Goal: Task Accomplishment & Management: Book appointment/travel/reservation

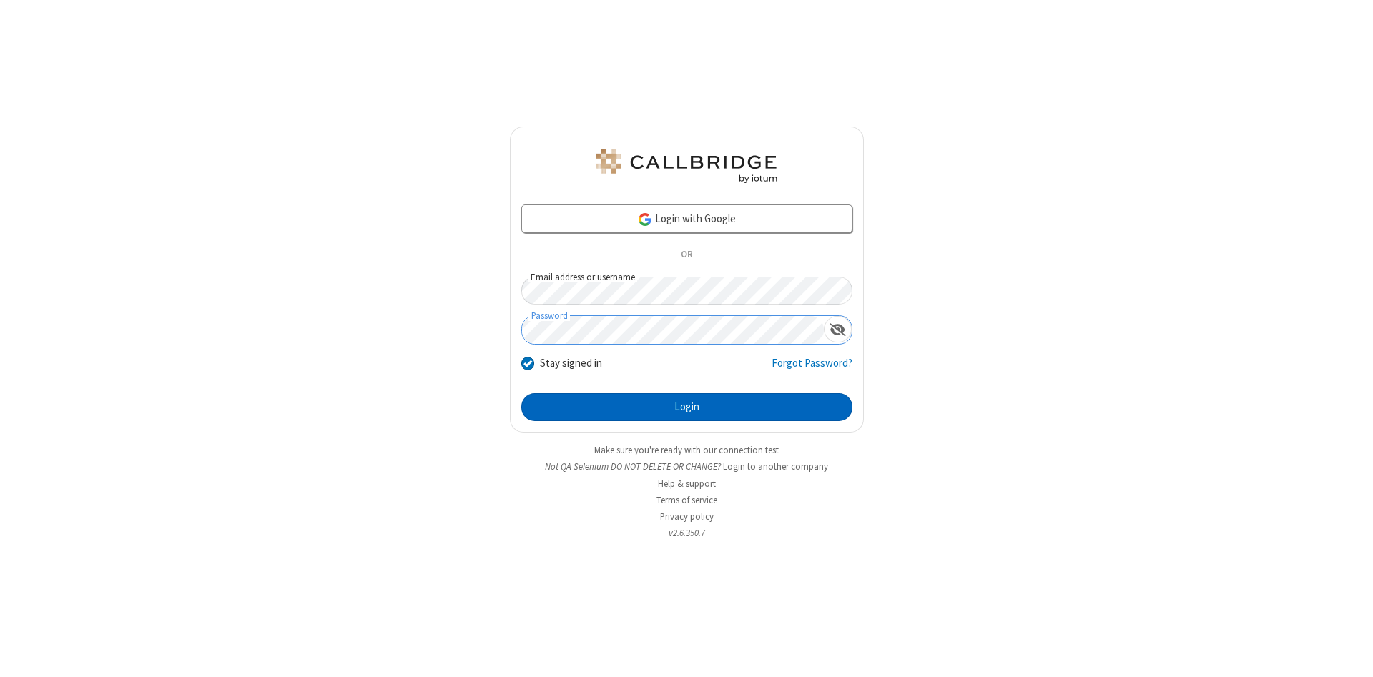
click at [687, 408] on button "Login" at bounding box center [686, 407] width 331 height 29
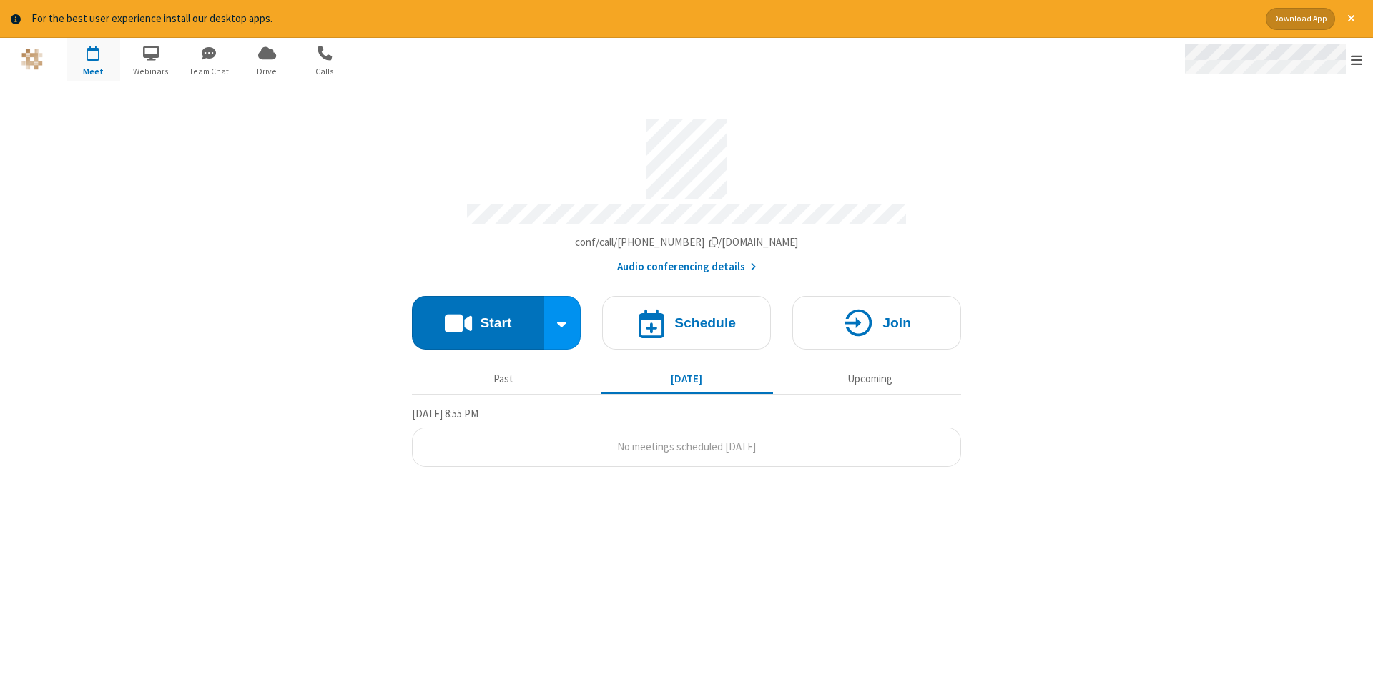
click at [1357, 60] on span "Open menu" at bounding box center [1356, 60] width 11 height 14
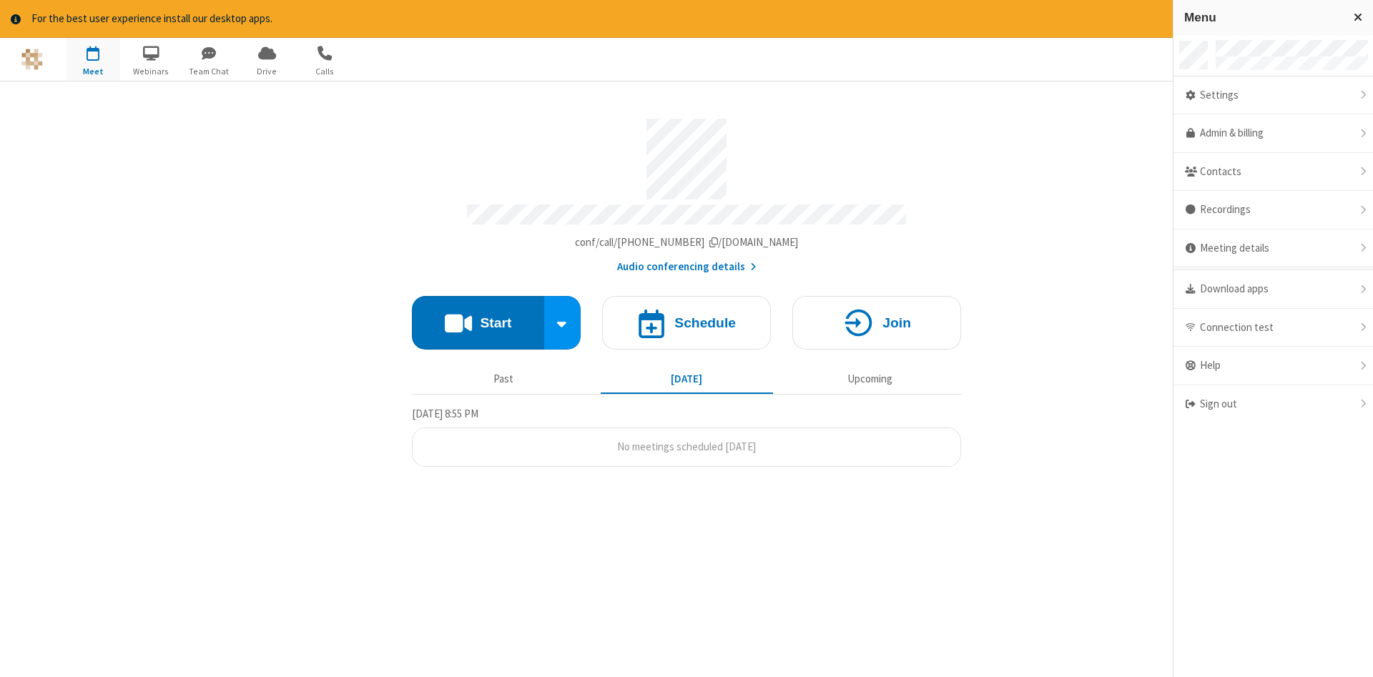
click at [93, 59] on span "button" at bounding box center [94, 53] width 54 height 24
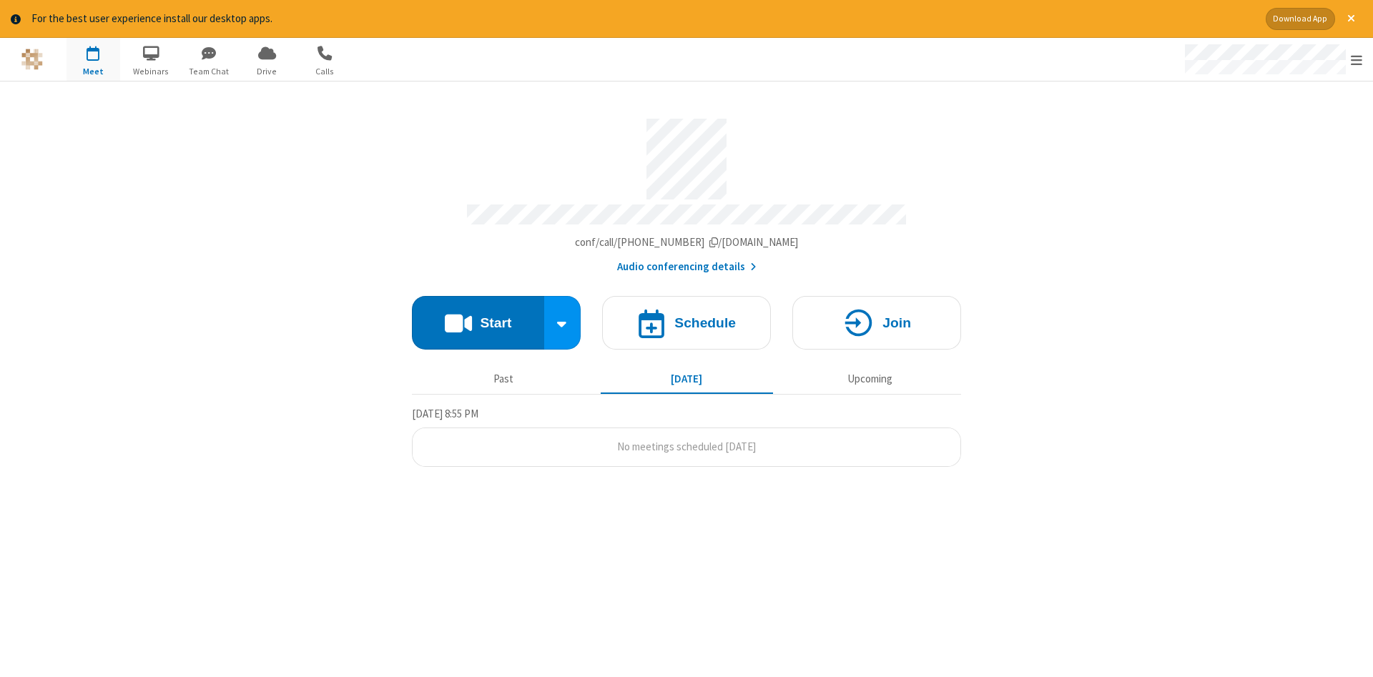
click at [93, 59] on span "button" at bounding box center [94, 53] width 54 height 24
click at [687, 318] on h4 "Schedule" at bounding box center [705, 323] width 62 height 14
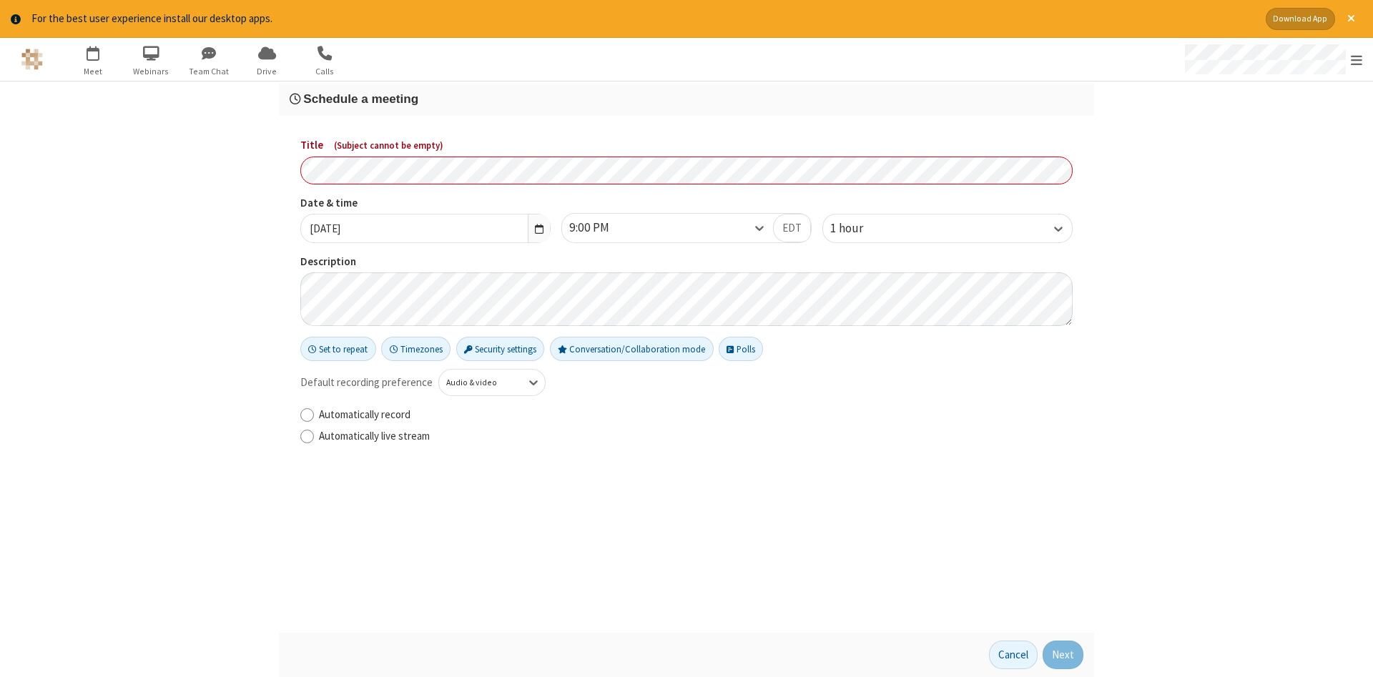
click at [687, 98] on h3 "Schedule a meeting" at bounding box center [687, 99] width 794 height 14
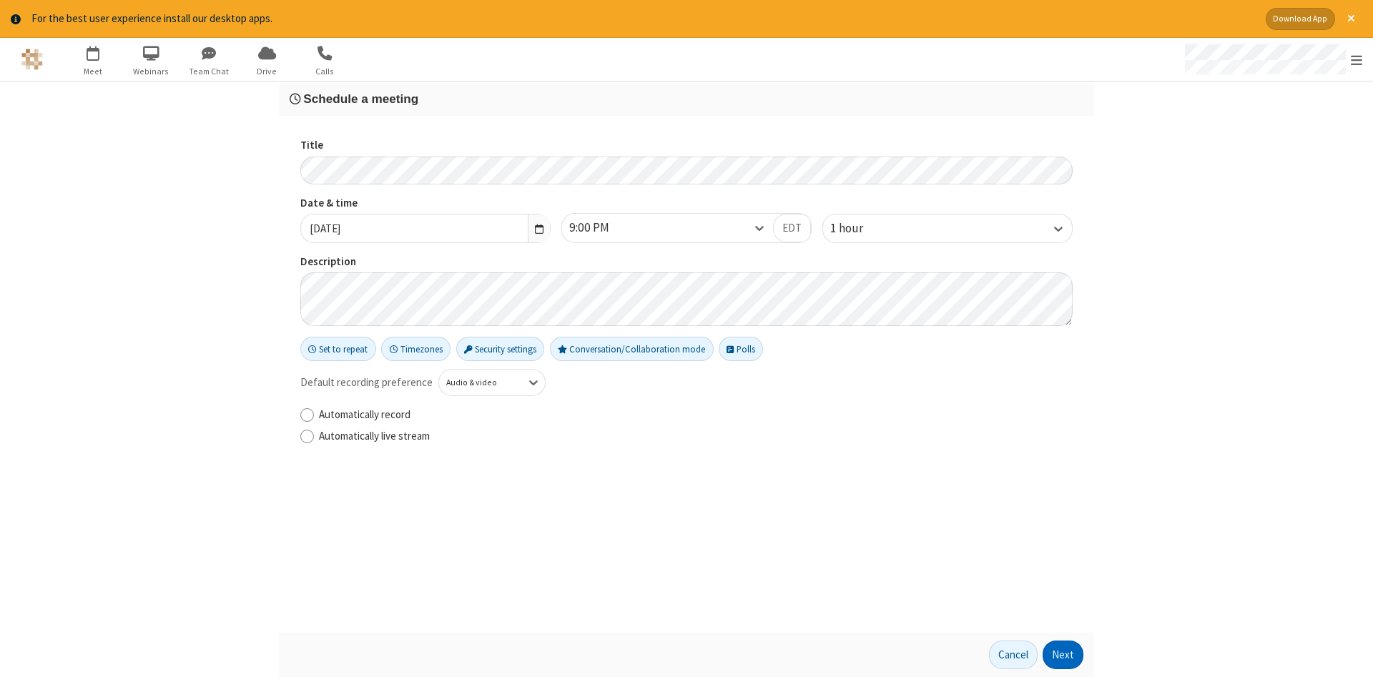
click at [1063, 655] on button "Next" at bounding box center [1063, 655] width 41 height 29
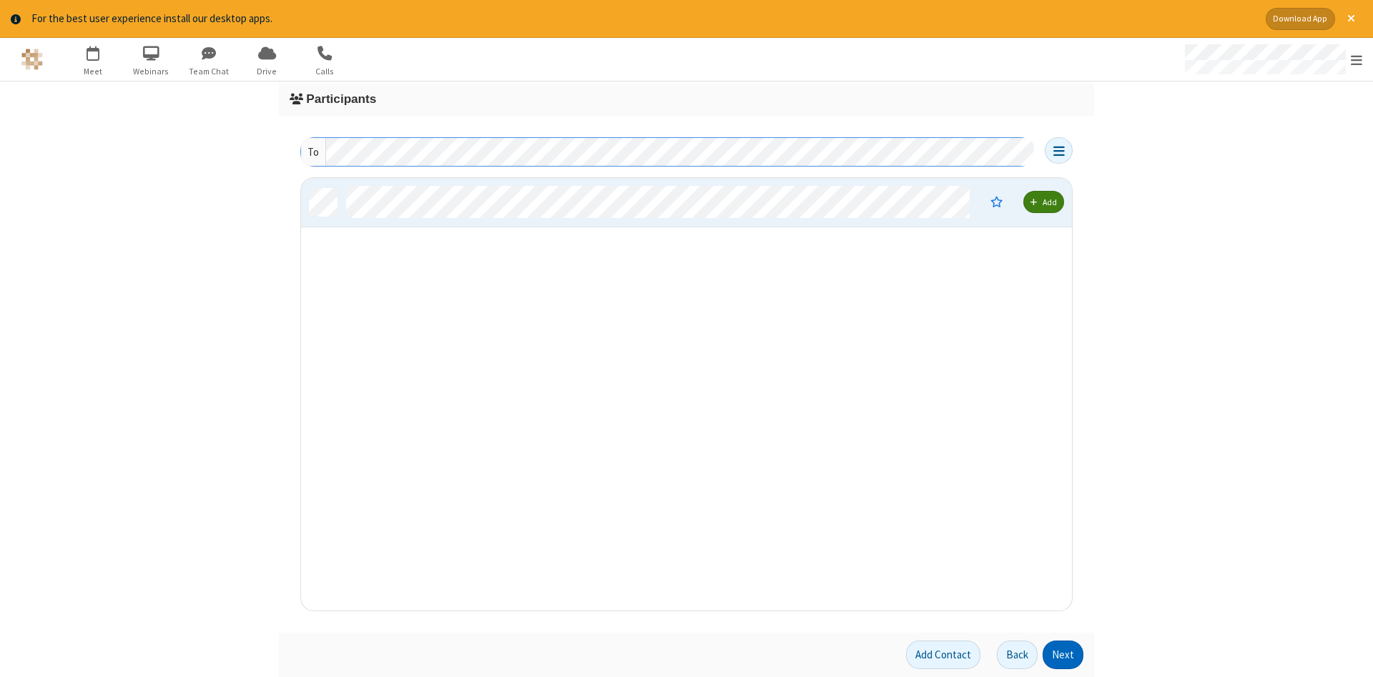
click at [1063, 655] on button "Next" at bounding box center [1063, 655] width 41 height 29
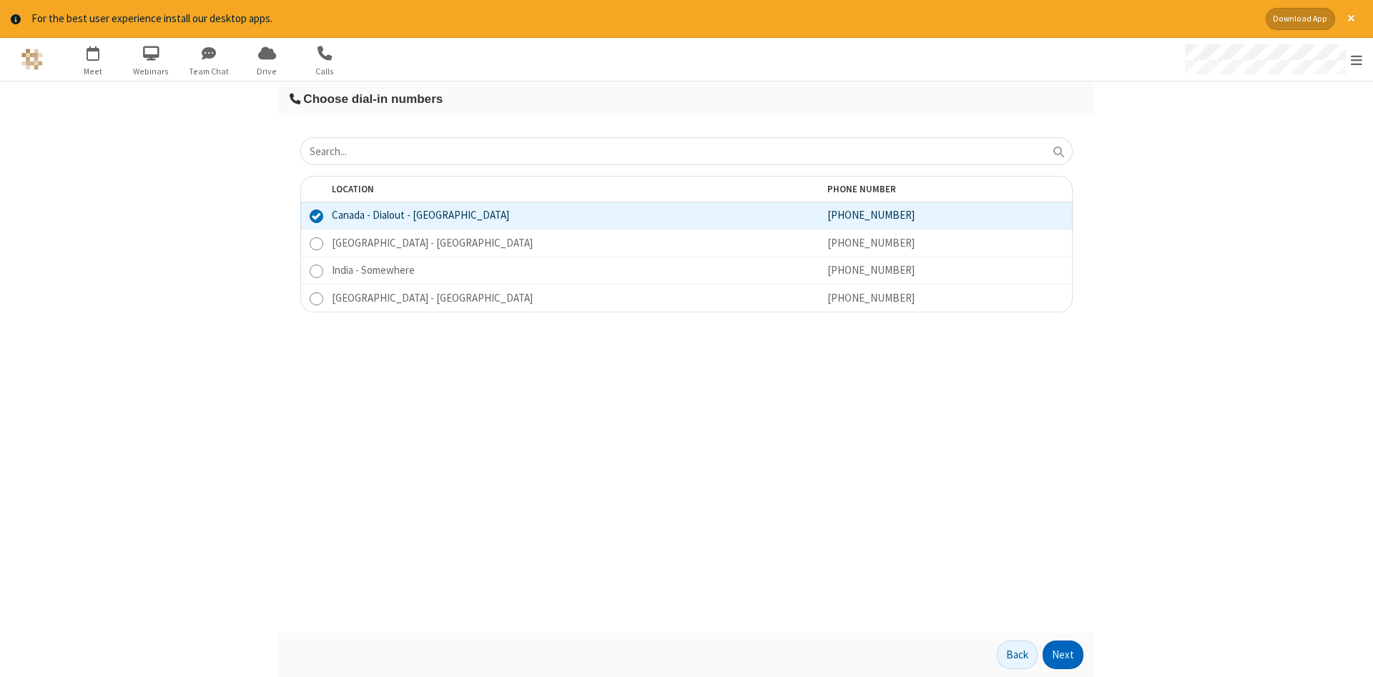
click at [1063, 655] on button "Next" at bounding box center [1063, 655] width 41 height 29
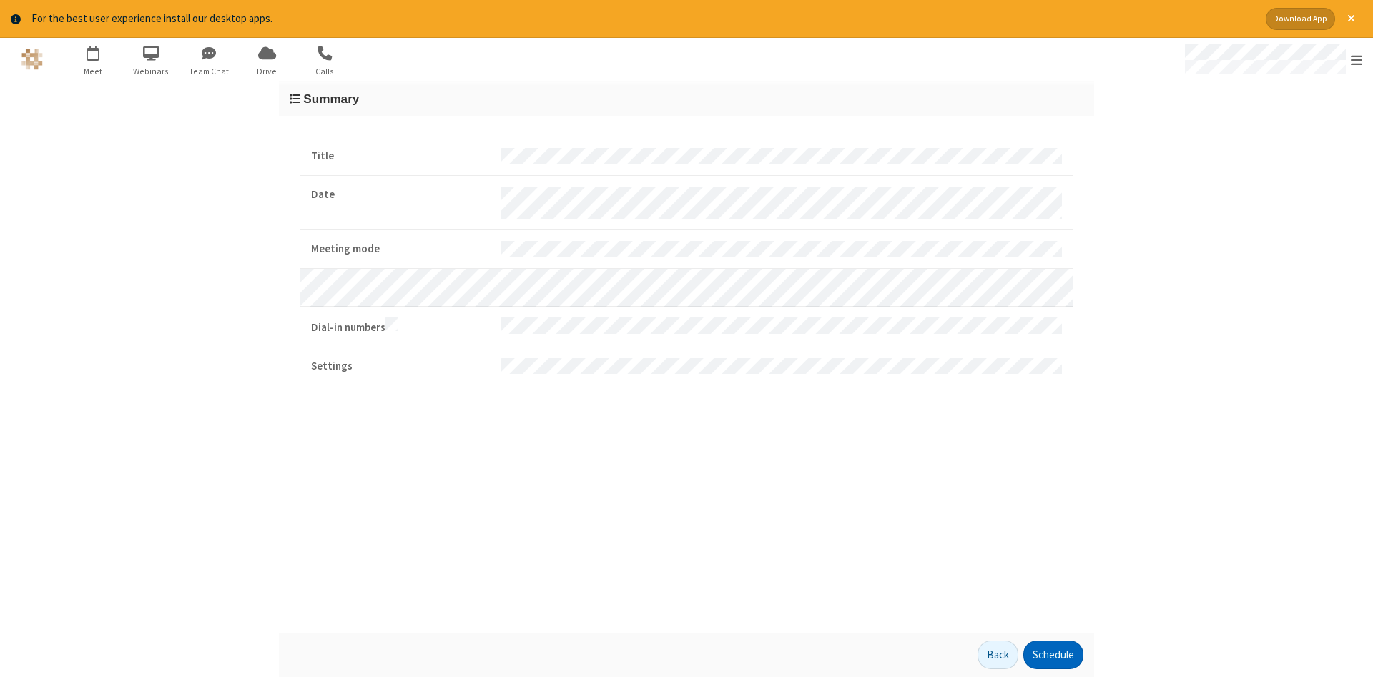
click at [1053, 655] on button "Schedule" at bounding box center [1053, 655] width 60 height 29
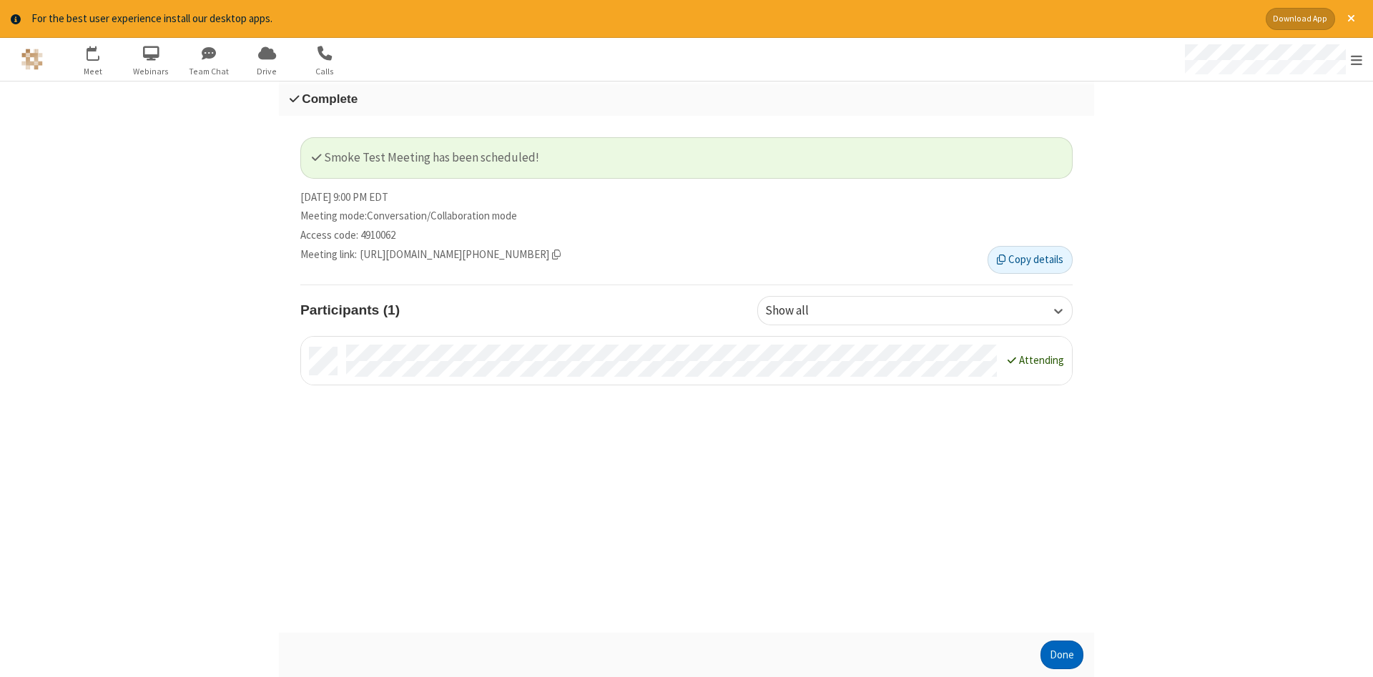
click at [1062, 655] on button "Done" at bounding box center [1062, 655] width 43 height 29
